Goal: Navigation & Orientation: Understand site structure

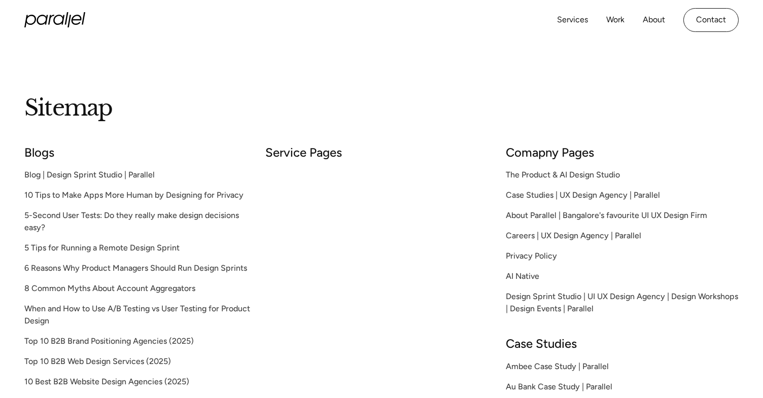
click at [192, 24] on div "Services Work About Careers Contact LinkedIn Twitter (X)" at bounding box center [381, 20] width 715 height 40
click at [131, 178] on link "Blog | Design Sprint Studio | Parallel" at bounding box center [140, 175] width 233 height 12
click at [323, 157] on h2 "Service Pages" at bounding box center [381, 152] width 233 height 9
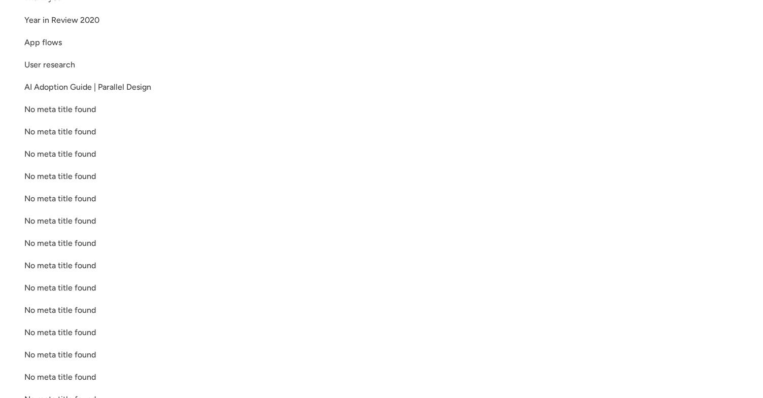
scroll to position [1932, 0]
